Goal: Task Accomplishment & Management: Use online tool/utility

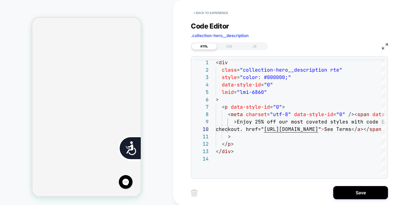
scroll to position [0, 111]
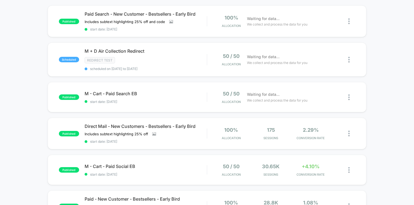
scroll to position [51, 0]
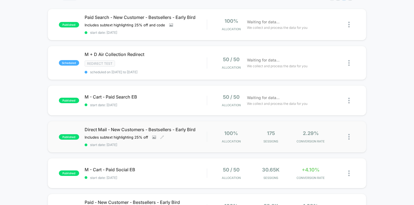
click at [182, 127] on span "Direct Mail - New Customers - Bestsellers - Early Bird" at bounding box center [146, 129] width 122 height 5
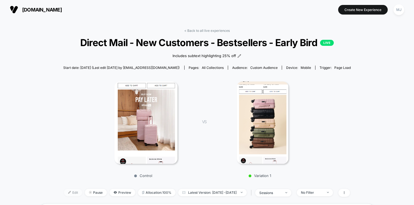
click at [63, 113] on div "< Back to all live experiences Direct Mail - New Customers - Bestsellers - Earl…" at bounding box center [207, 116] width 288 height 175
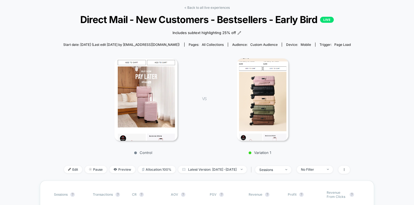
scroll to position [32, 0]
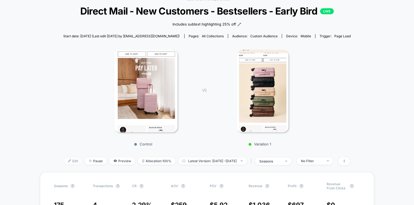
click at [65, 160] on span "Edit" at bounding box center [73, 160] width 18 height 7
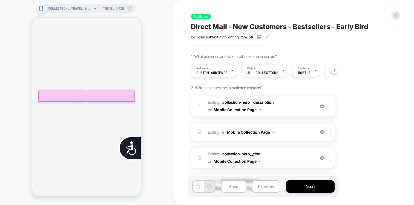
click at [90, 97] on div at bounding box center [86, 96] width 96 height 10
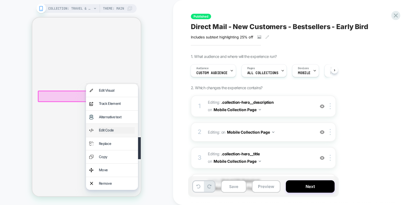
click at [113, 130] on div "Edit Code" at bounding box center [117, 130] width 36 height 6
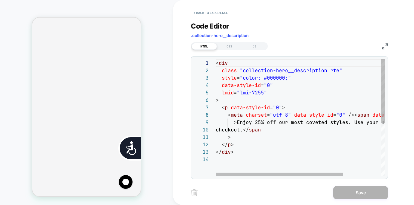
scroll to position [0, 221]
click at [260, 129] on div "< div class = "collection-hero__description rte" style = "color: #000000;" data…" at bounding box center [326, 165] width 220 height 213
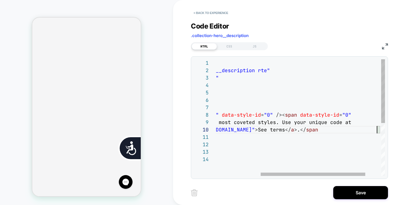
scroll to position [67, 234]
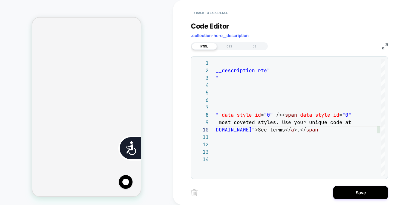
click at [253, 187] on div "Save" at bounding box center [289, 193] width 197 height 14
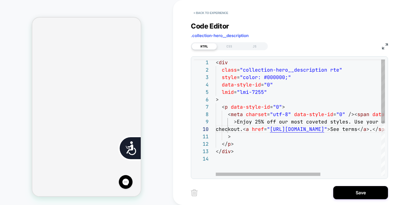
scroll to position [0, 0]
click at [260, 129] on div "< div class = "collection-hero__description rte" style = "color: #000000;" data…" at bounding box center [349, 165] width 267 height 213
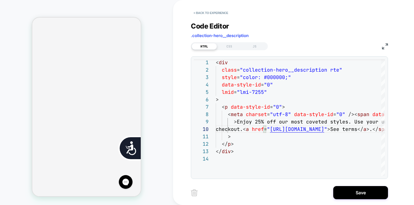
type textarea "**********"
click at [241, 195] on div "Save" at bounding box center [289, 193] width 197 height 14
click at [376, 191] on button "Save" at bounding box center [361, 192] width 55 height 13
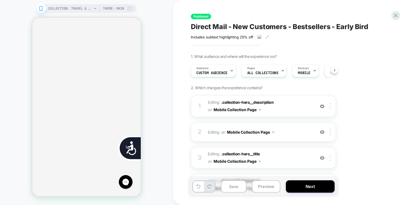
scroll to position [0, 111]
click at [299, 185] on button "Next" at bounding box center [310, 186] width 49 height 12
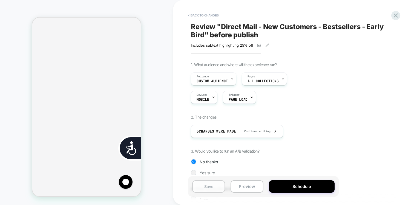
scroll to position [0, 221]
click at [214, 186] on button "Save" at bounding box center [208, 186] width 33 height 12
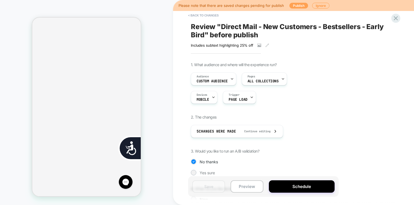
click at [299, 5] on button "Publish" at bounding box center [299, 6] width 19 height 6
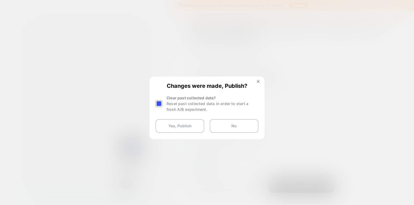
scroll to position [0, 0]
click at [161, 103] on div at bounding box center [159, 103] width 7 height 7
click at [191, 126] on button "Yes, Publish" at bounding box center [180, 126] width 49 height 14
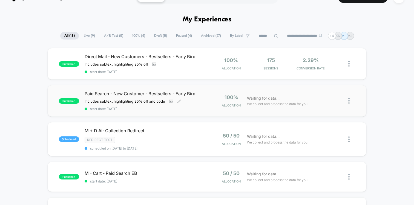
scroll to position [17, 0]
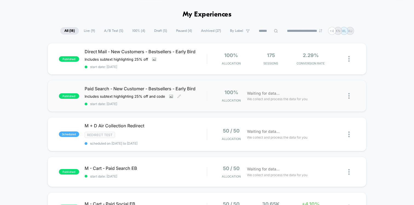
click at [167, 86] on span "Paid Search - New Customer - Bestsellers - Early Bird" at bounding box center [146, 88] width 122 height 5
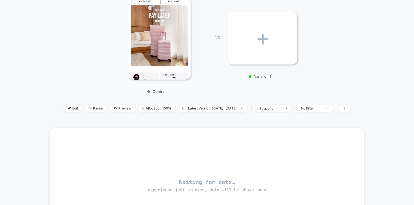
scroll to position [86, 0]
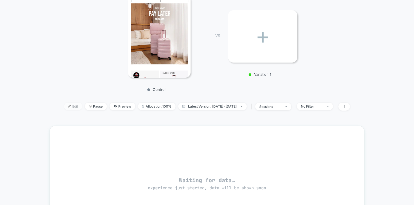
click at [66, 107] on span "Edit" at bounding box center [73, 106] width 18 height 7
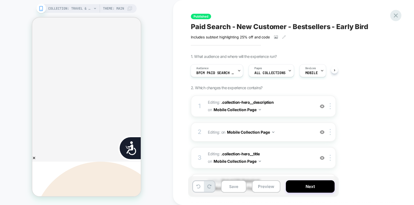
click at [396, 12] on icon at bounding box center [396, 15] width 7 height 7
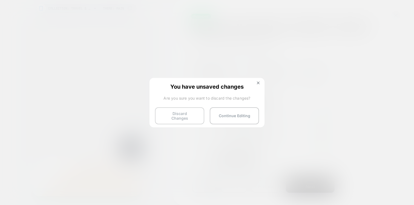
click at [193, 115] on button "Discard Changes" at bounding box center [179, 115] width 49 height 17
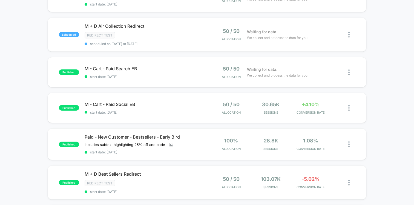
scroll to position [116, 0]
click at [151, 136] on span "Paid - New Customer - Bestsellers - Early Bird" at bounding box center [146, 136] width 122 height 5
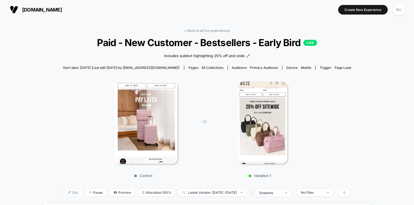
click at [67, 191] on span "Edit" at bounding box center [73, 192] width 18 height 7
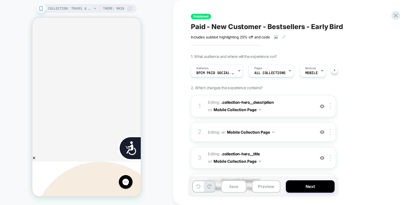
scroll to position [0, 221]
click at [396, 15] on icon at bounding box center [396, 15] width 4 height 4
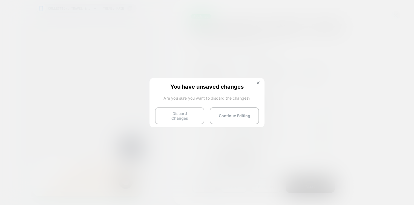
click at [186, 114] on button "Discard Changes" at bounding box center [179, 115] width 49 height 17
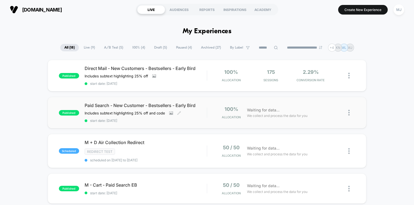
click at [176, 106] on span "Paid Search - New Customer - Bestsellers - Early Bird" at bounding box center [146, 105] width 122 height 5
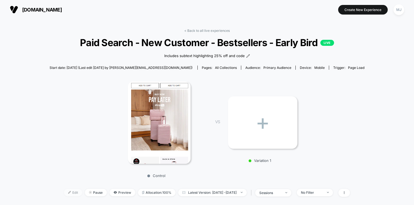
click at [67, 193] on span "Edit" at bounding box center [73, 192] width 18 height 7
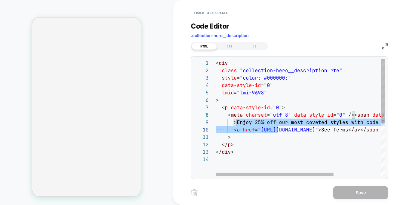
scroll to position [59, 15]
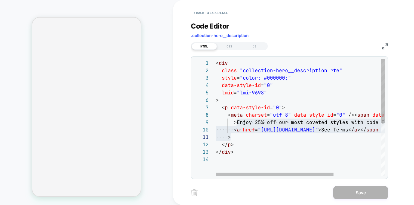
drag, startPoint x: 237, startPoint y: 123, endPoint x: 343, endPoint y: 135, distance: 107.4
click at [343, 135] on div "< div class = "collection-hero__description rte" style = "color: #000000;" data…" at bounding box center [335, 165] width 238 height 213
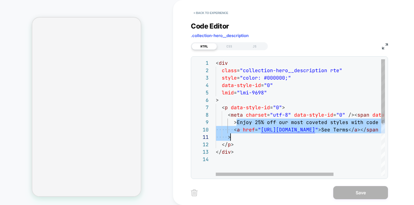
click at [249, 126] on div "< div class = "collection-hero__description rte" style = "color: #000000;" data…" at bounding box center [335, 165] width 238 height 213
click at [245, 127] on div "< div class = "collection-hero__description rte" style = "color: #000000;" data…" at bounding box center [335, 165] width 238 height 213
click at [244, 123] on div "< div class = "collection-hero__description rte" style = "color: #000000;" data…" at bounding box center [335, 165] width 238 height 213
click at [249, 158] on div "< div class = "collection-hero__description rte" style = "color: #000000;" data…" at bounding box center [335, 165] width 238 height 213
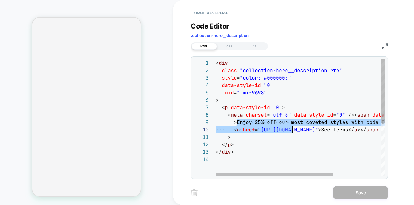
scroll to position [59, 154]
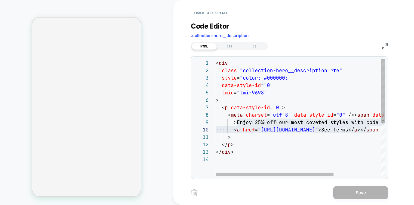
drag, startPoint x: 237, startPoint y: 121, endPoint x: 369, endPoint y: 128, distance: 132.9
click at [369, 128] on div "< div class = "collection-hero__description rte" style = "color: #000000;" data…" at bounding box center [335, 165] width 238 height 213
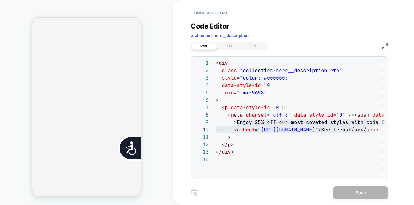
scroll to position [0, 0]
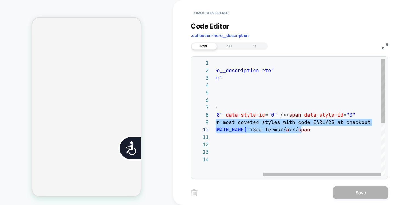
click at [326, 135] on div "< div class = "collection-hero__description rte" style = "color: #000000;" data…" at bounding box center [267, 165] width 238 height 213
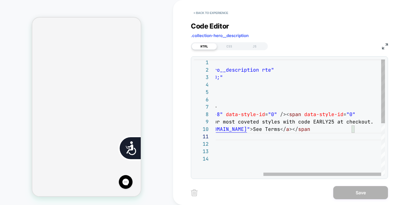
scroll to position [0, 111]
type textarea "**********"
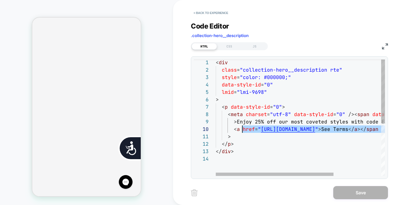
scroll to position [59, 21]
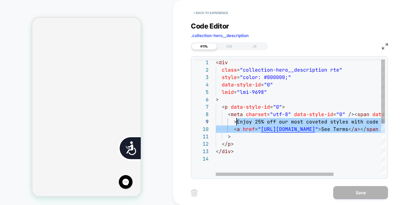
drag, startPoint x: 352, startPoint y: 130, endPoint x: 237, endPoint y: 123, distance: 114.8
click at [237, 123] on div "< div class = "collection-hero__description rte" style = "color: #000000;" data…" at bounding box center [335, 165] width 238 height 213
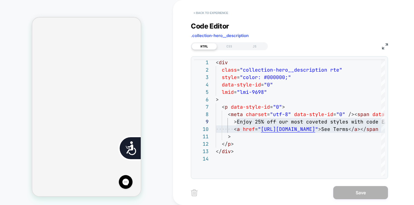
click at [202, 14] on button "< Back to experience" at bounding box center [211, 12] width 40 height 9
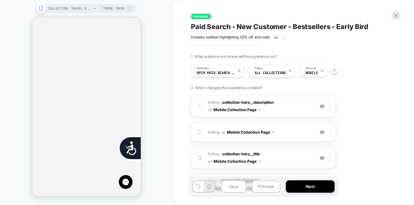
scroll to position [0, 0]
click at [396, 14] on icon at bounding box center [396, 15] width 7 height 7
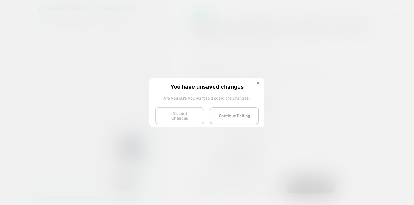
click at [179, 118] on button "Discard Changes" at bounding box center [179, 115] width 49 height 17
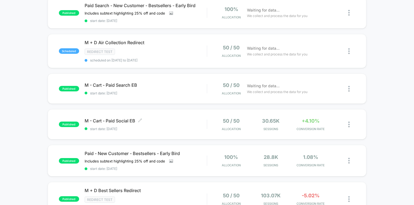
scroll to position [109, 0]
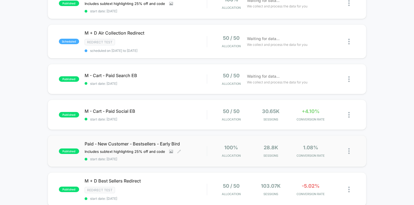
click at [191, 141] on span "Paid - New Customer - Bestsellers - Early Bird" at bounding box center [146, 143] width 122 height 5
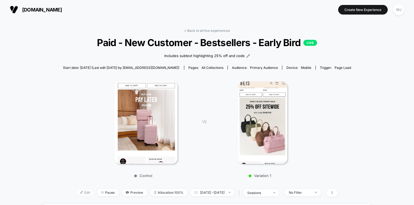
click at [83, 192] on span "Edit" at bounding box center [85, 192] width 18 height 7
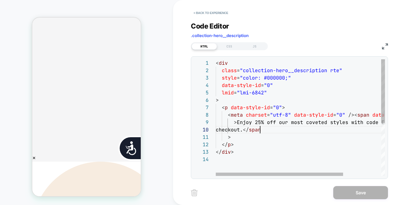
click at [260, 130] on div "< div class = "collection-hero__description rte" style = "color: #000000;" data…" at bounding box center [326, 165] width 220 height 213
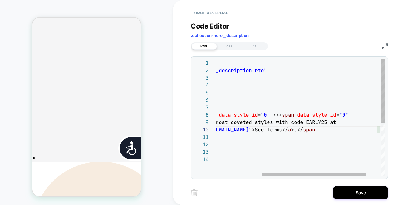
scroll to position [67, 237]
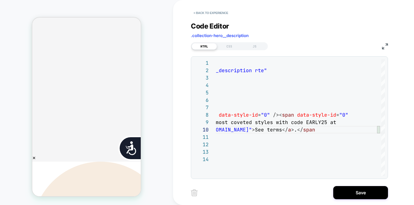
click at [281, 194] on div "Save" at bounding box center [289, 193] width 197 height 14
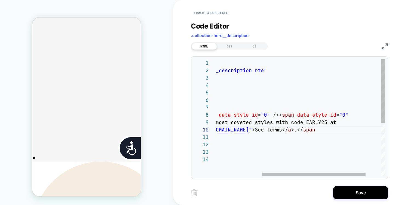
type textarea "* ****** ******"
click at [278, 150] on div "< div class = "collection-hero__description rte" style = "color: #000000;" data…" at bounding box center [276, 165] width 270 height 213
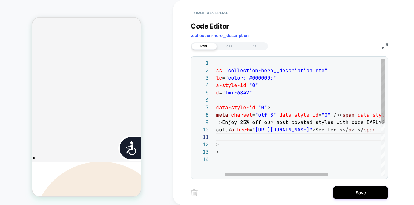
scroll to position [0, 15]
click at [271, 140] on div "< div class = "collection-hero__description rte" style = "color: #000000;" data…" at bounding box center [336, 165] width 270 height 213
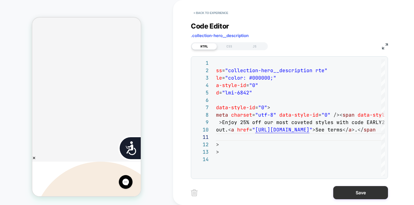
scroll to position [0, 221]
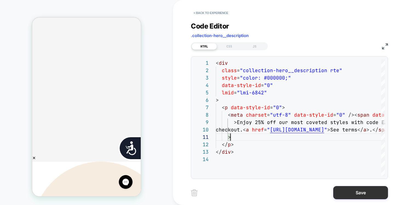
click at [348, 190] on button "Save" at bounding box center [361, 192] width 55 height 13
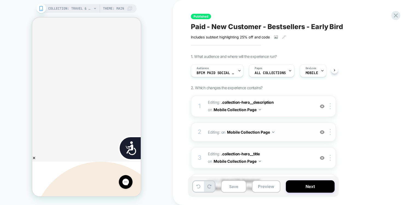
scroll to position [0, 0]
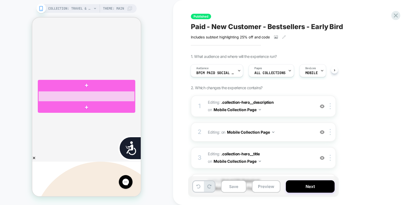
click at [84, 97] on div at bounding box center [86, 96] width 96 height 10
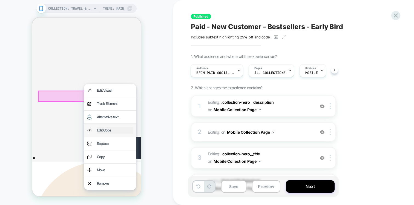
click at [105, 129] on div "Edit Code" at bounding box center [115, 130] width 36 height 6
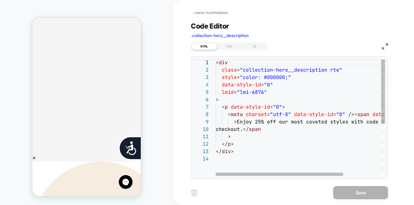
scroll to position [0, 111]
click at [260, 129] on div "< div class = "collection-hero__description rte" style = "color: #000000;" data…" at bounding box center [326, 165] width 220 height 213
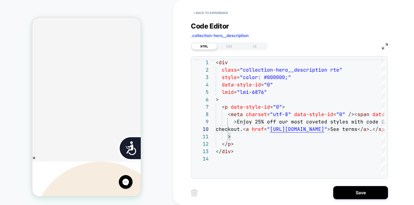
type textarea "**********"
click at [300, 190] on div "Save" at bounding box center [289, 193] width 197 height 14
click at [336, 192] on button "Save" at bounding box center [361, 192] width 55 height 13
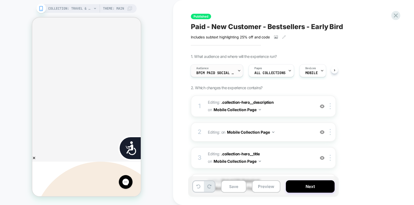
scroll to position [0, 0]
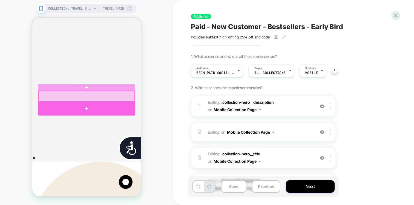
click at [87, 98] on div at bounding box center [86, 96] width 96 height 10
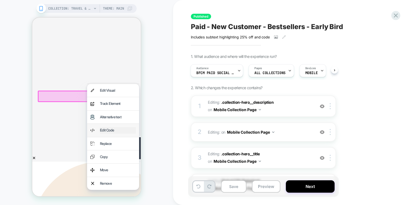
click at [122, 128] on div "Edit Code" at bounding box center [118, 130] width 36 height 6
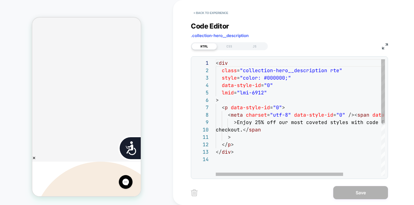
click at [261, 129] on div "< div class = "collection-hero__description rte" style = "color: #000000;" data…" at bounding box center [326, 165] width 220 height 213
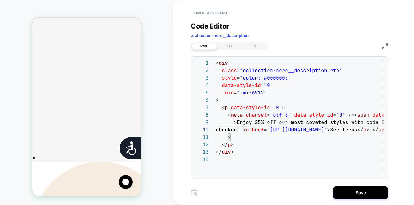
scroll to position [0, 111]
type textarea "**********"
click at [213, 12] on button "< Back to experience" at bounding box center [211, 12] width 40 height 9
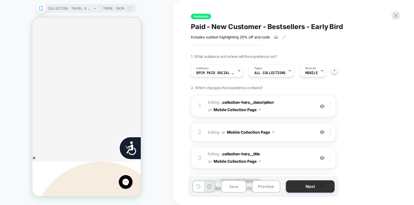
scroll to position [0, 221]
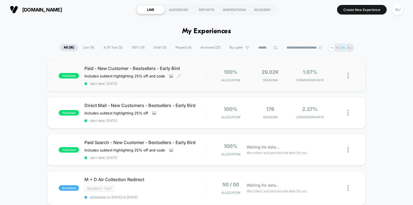
click at [160, 67] on span "Paid - New Customer - Bestsellers - Early Bird" at bounding box center [145, 68] width 122 height 5
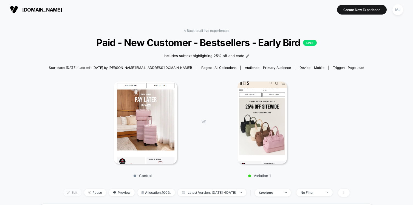
click at [68, 192] on span "Edit" at bounding box center [72, 192] width 18 height 7
